Goal: Transaction & Acquisition: Purchase product/service

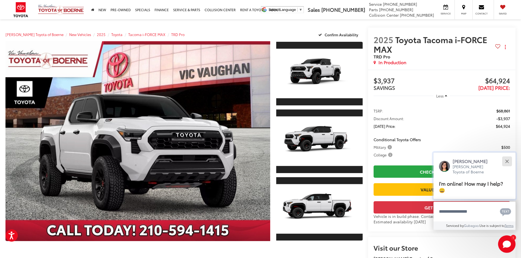
click at [508, 161] on div "Close" at bounding box center [507, 162] width 4 height 4
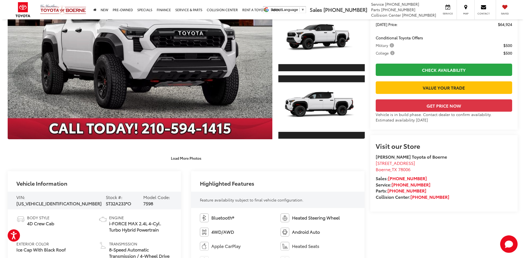
scroll to position [27, 0]
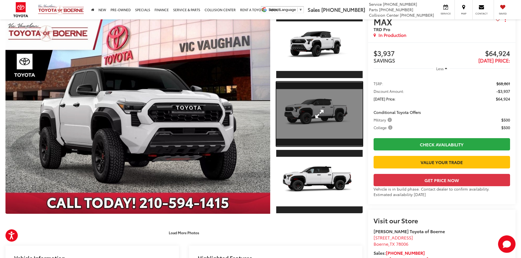
click at [341, 114] on link "Expand Photo 2" at bounding box center [319, 114] width 86 height 65
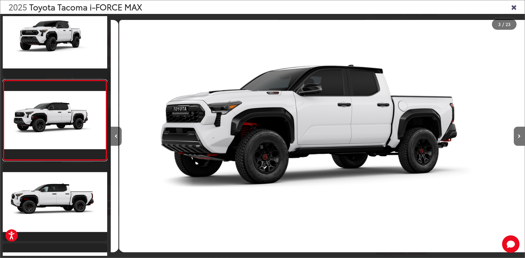
scroll to position [0, 829]
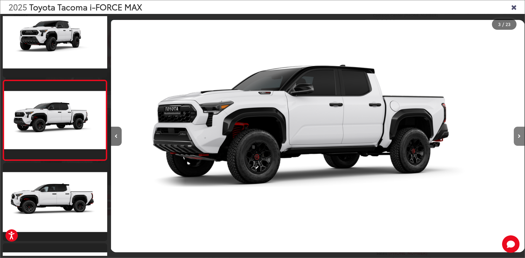
click at [517, 139] on button "Next image" at bounding box center [519, 136] width 11 height 19
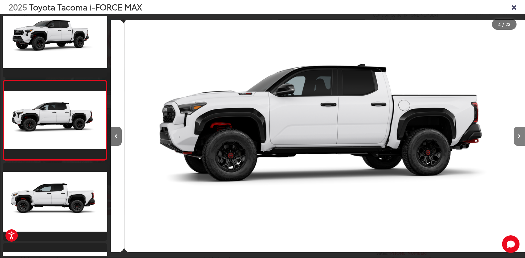
scroll to position [0, 1243]
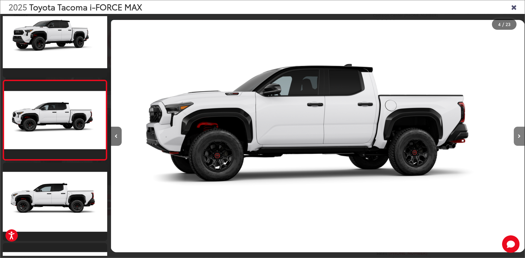
click at [518, 139] on button "Next image" at bounding box center [519, 136] width 11 height 19
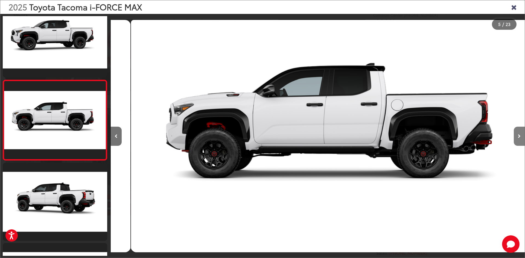
scroll to position [0, 1657]
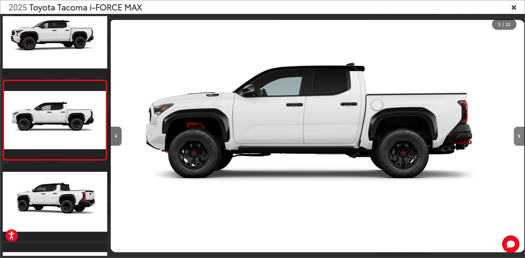
click at [518, 136] on icon "Next image" at bounding box center [519, 137] width 3 height 4
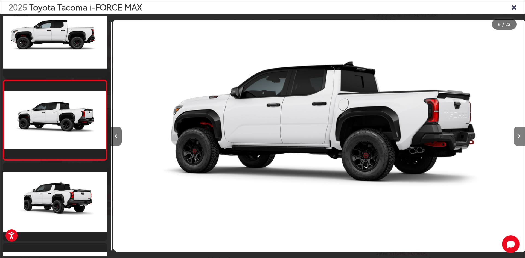
scroll to position [0, 2071]
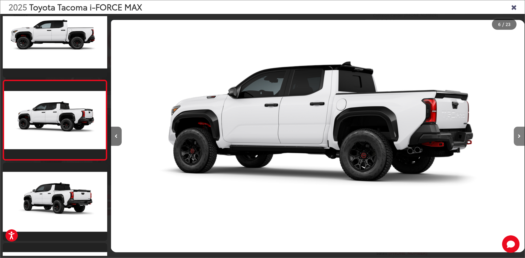
click at [518, 136] on icon "Next image" at bounding box center [519, 137] width 3 height 4
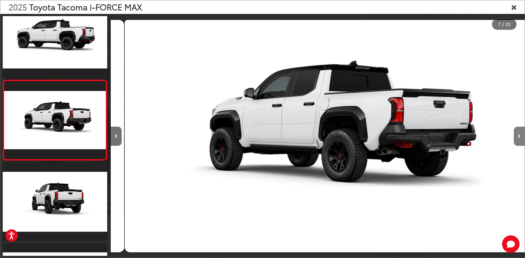
scroll to position [0, 2485]
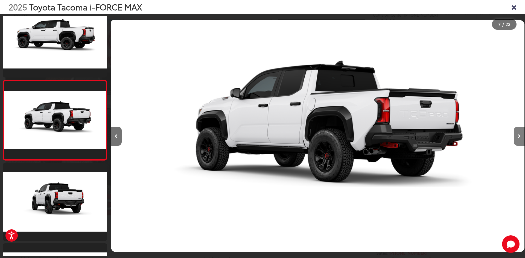
click at [518, 136] on icon "Next image" at bounding box center [519, 137] width 3 height 4
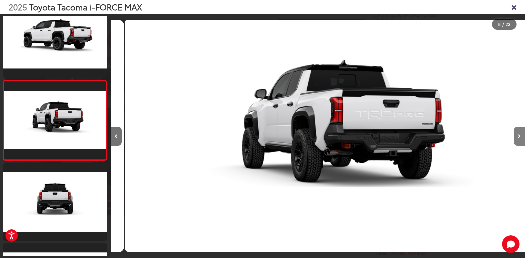
scroll to position [0, 2900]
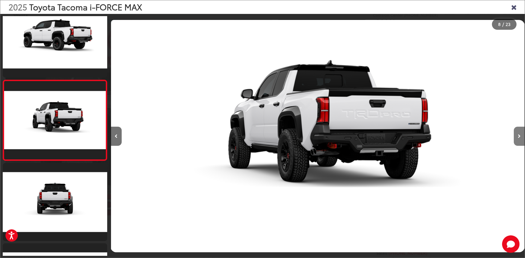
click at [518, 136] on icon "Next image" at bounding box center [519, 137] width 3 height 4
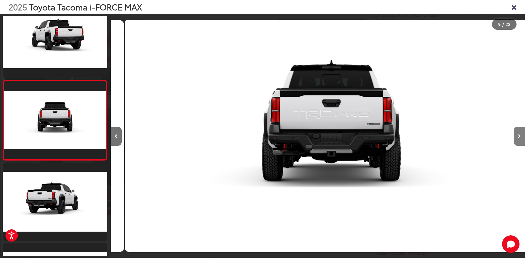
scroll to position [0, 3314]
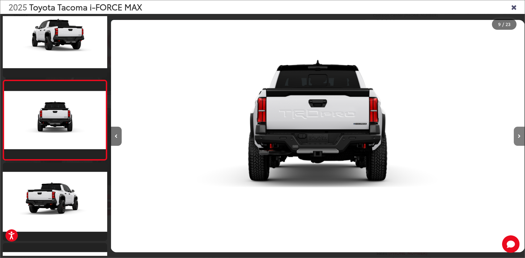
click at [518, 136] on icon "Next image" at bounding box center [519, 137] width 3 height 4
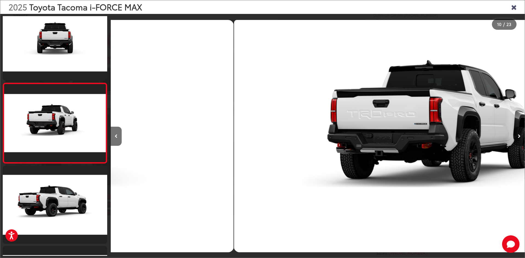
scroll to position [661, 0]
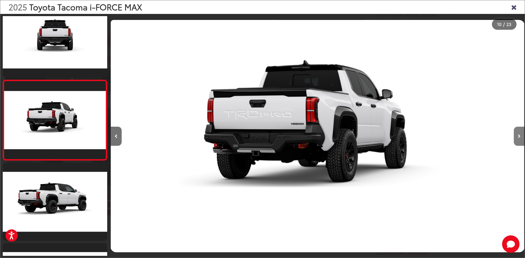
click at [518, 136] on icon "Next image" at bounding box center [519, 137] width 3 height 4
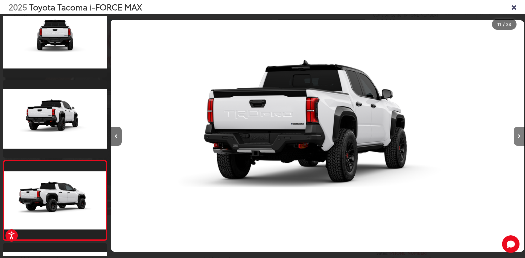
scroll to position [0, 0]
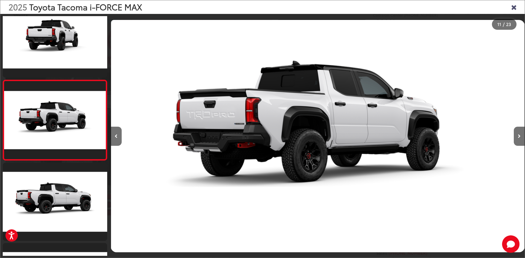
click at [514, 7] on icon "Close gallery" at bounding box center [513, 6] width 5 height 7
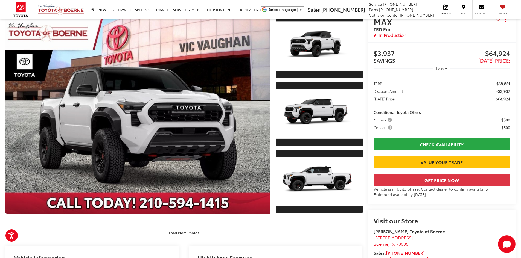
click at [374, 172] on capital-one-entry-button at bounding box center [374, 172] width 0 height 0
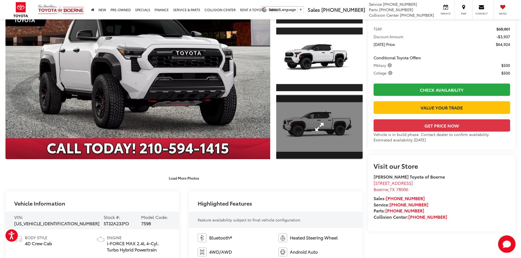
scroll to position [27, 0]
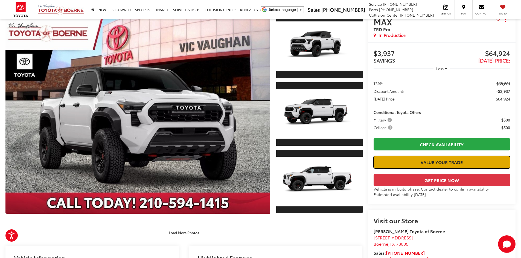
click at [442, 163] on link "Value Your Trade" at bounding box center [442, 162] width 136 height 12
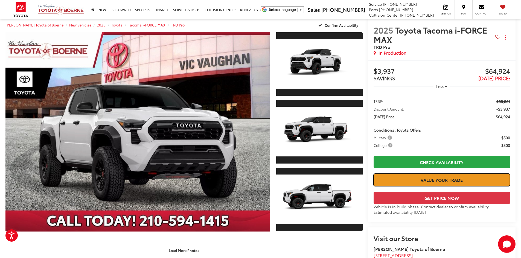
scroll to position [0, 0]
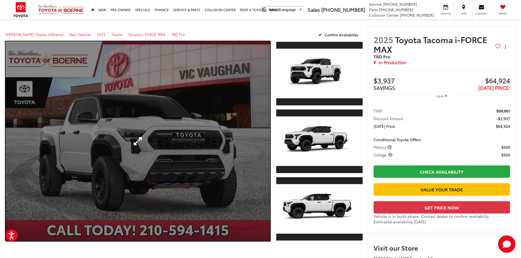
click at [219, 141] on link "Expand Photo 0" at bounding box center [137, 141] width 265 height 200
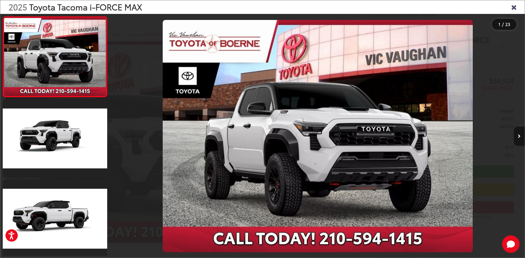
click at [518, 136] on icon "Next image" at bounding box center [519, 137] width 3 height 4
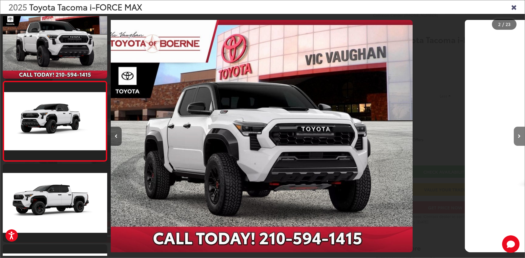
scroll to position [17, 0]
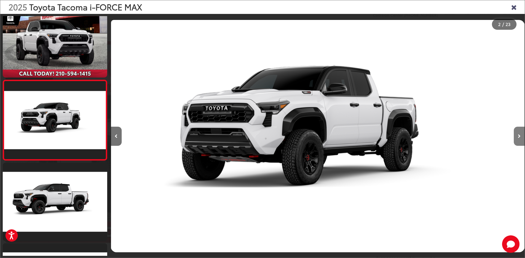
click at [518, 136] on icon "Next image" at bounding box center [519, 137] width 3 height 4
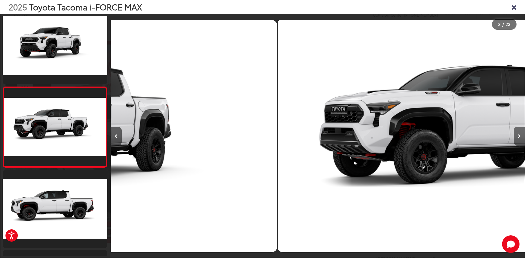
scroll to position [97, 0]
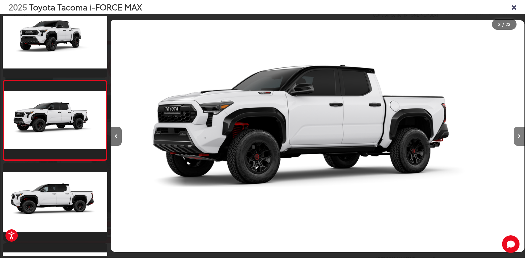
click at [518, 136] on icon "Next image" at bounding box center [519, 137] width 3 height 4
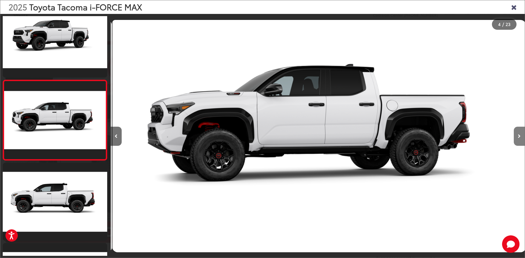
scroll to position [0, 1243]
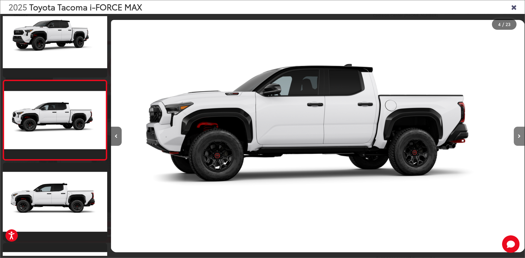
click at [518, 136] on icon "Next image" at bounding box center [519, 137] width 3 height 4
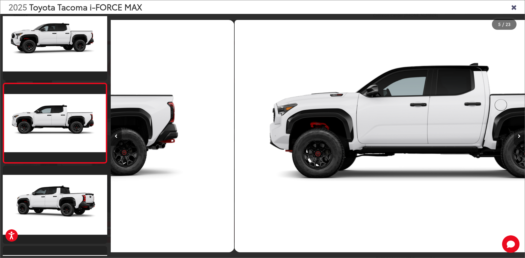
scroll to position [258, 0]
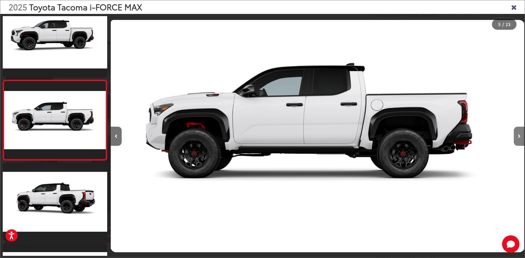
click at [518, 136] on icon "Next image" at bounding box center [519, 137] width 3 height 4
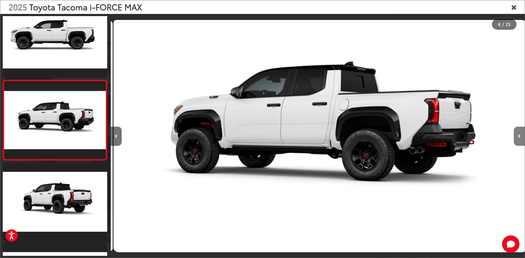
scroll to position [0, 2071]
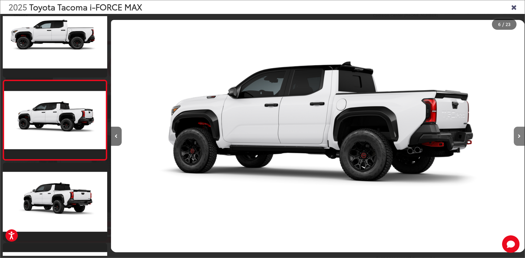
click at [519, 136] on icon "Next image" at bounding box center [519, 137] width 3 height 4
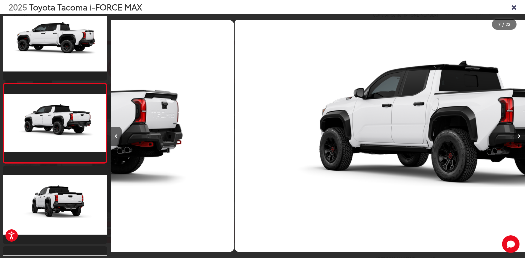
scroll to position [419, 0]
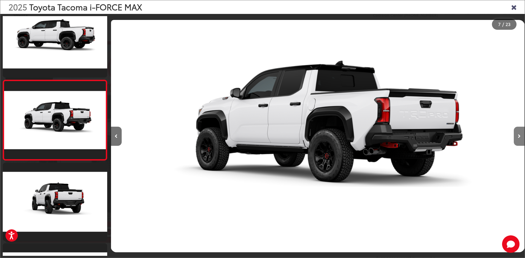
click at [519, 136] on icon "Next image" at bounding box center [519, 137] width 3 height 4
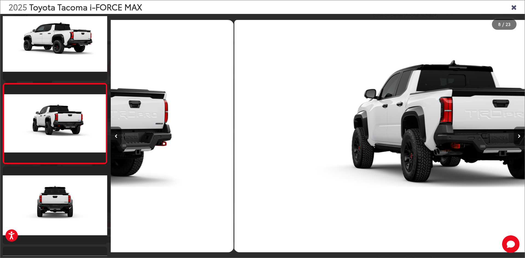
scroll to position [500, 0]
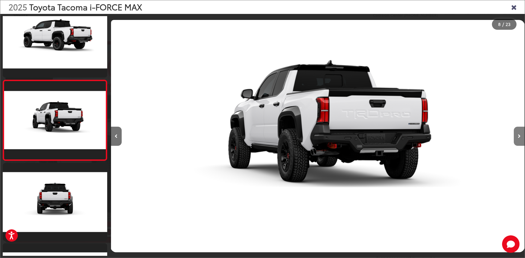
click at [519, 136] on icon "Next image" at bounding box center [519, 137] width 3 height 4
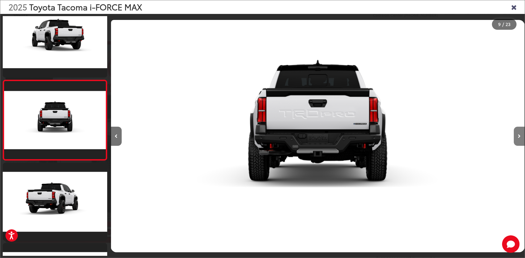
click at [521, 134] on button "Next image" at bounding box center [519, 136] width 11 height 19
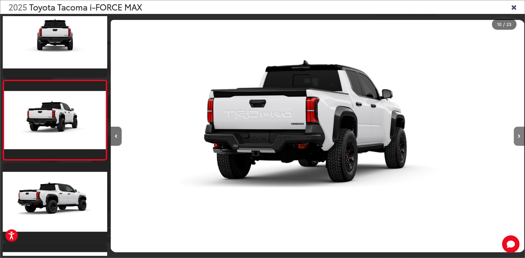
click at [521, 134] on button "Next image" at bounding box center [519, 136] width 11 height 19
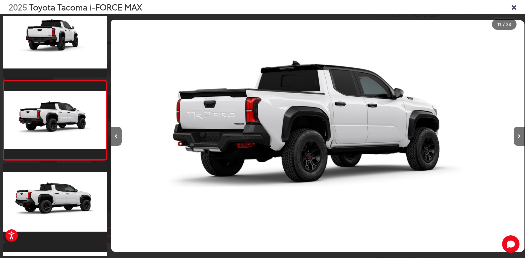
click at [515, 6] on icon "Close gallery" at bounding box center [513, 6] width 5 height 7
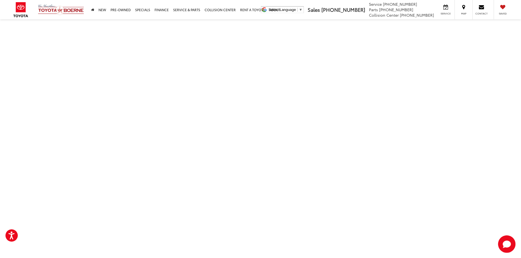
scroll to position [137, 0]
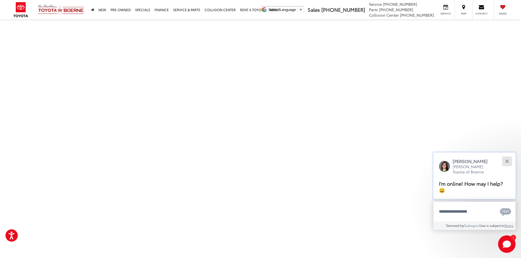
click at [506, 162] on button "Close" at bounding box center [507, 162] width 12 height 12
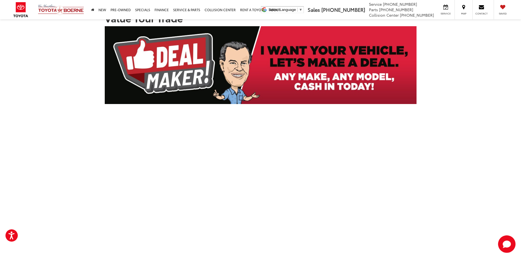
scroll to position [0, 0]
